Goal: Find specific page/section: Find specific page/section

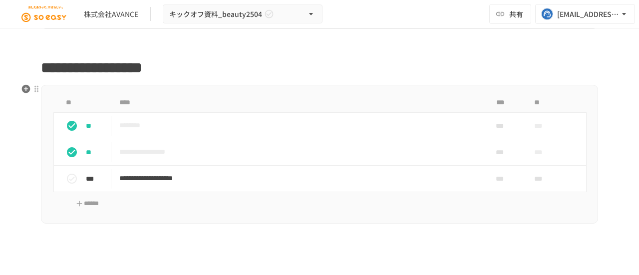
scroll to position [899, 0]
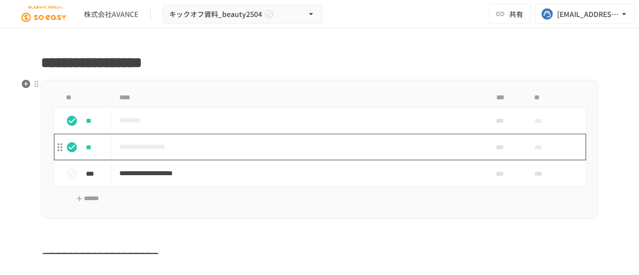
click at [144, 147] on p "**********" at bounding box center [298, 147] width 359 height 12
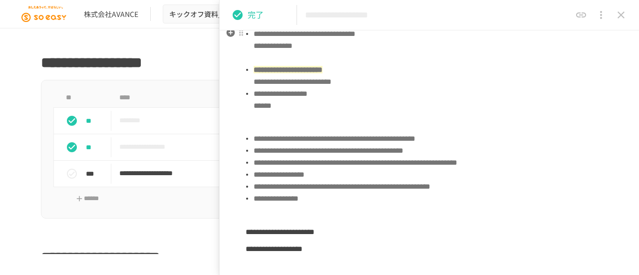
scroll to position [699, 0]
